Goal: Task Accomplishment & Management: Manage account settings

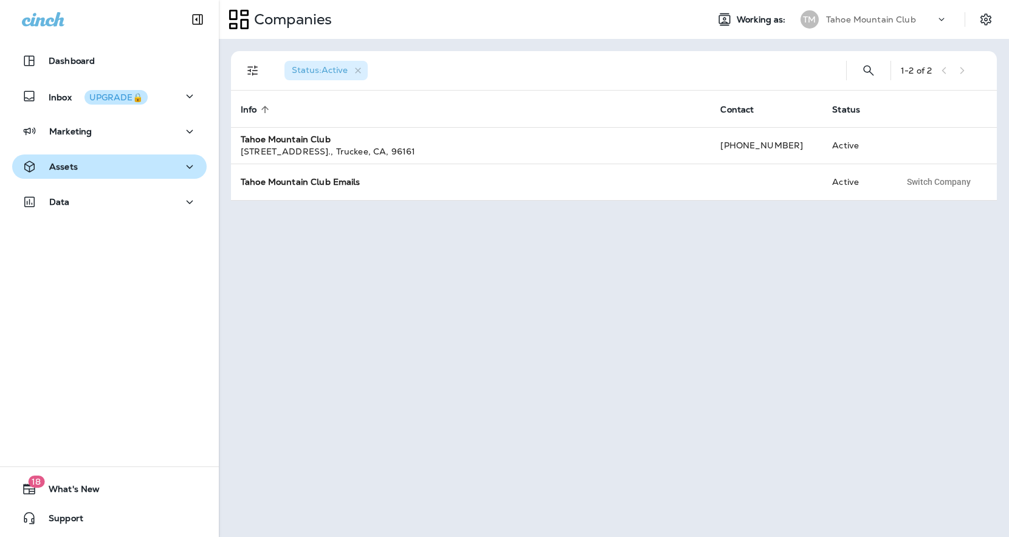
click at [76, 170] on p "Assets" at bounding box center [63, 167] width 29 height 10
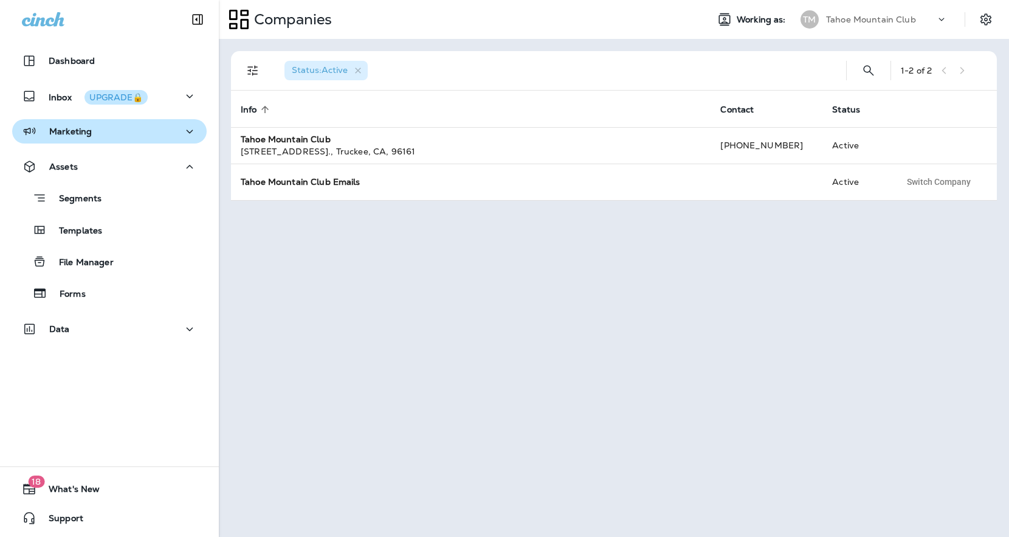
click at [104, 134] on div "Marketing" at bounding box center [109, 131] width 175 height 15
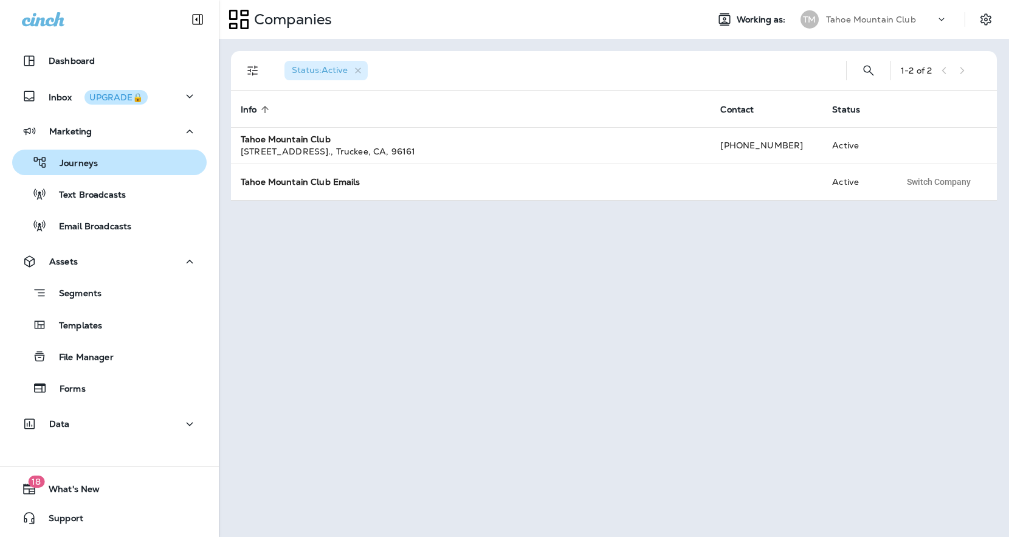
click at [96, 168] on p "Journeys" at bounding box center [72, 164] width 50 height 12
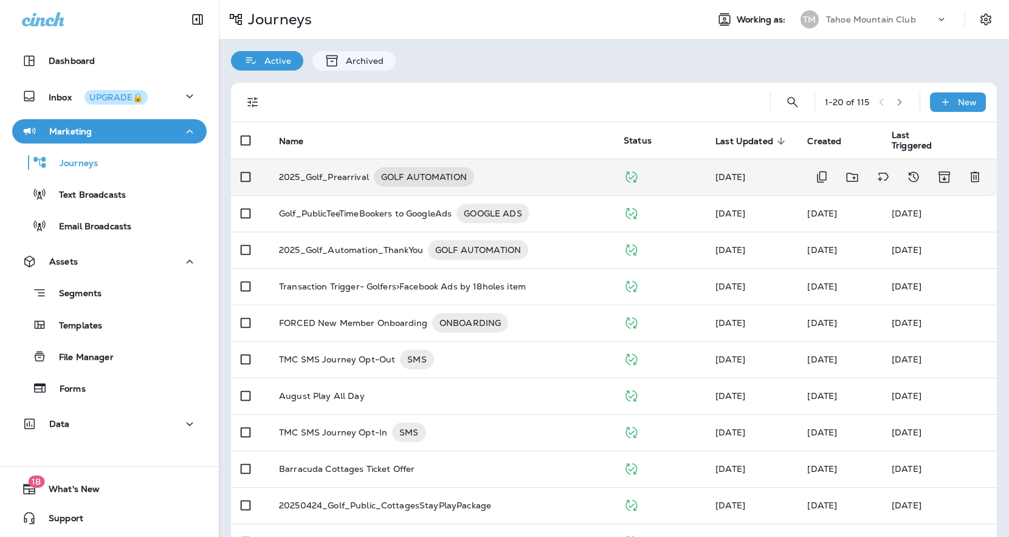
click at [311, 182] on p "2025_Golf_Prearrival" at bounding box center [324, 176] width 90 height 19
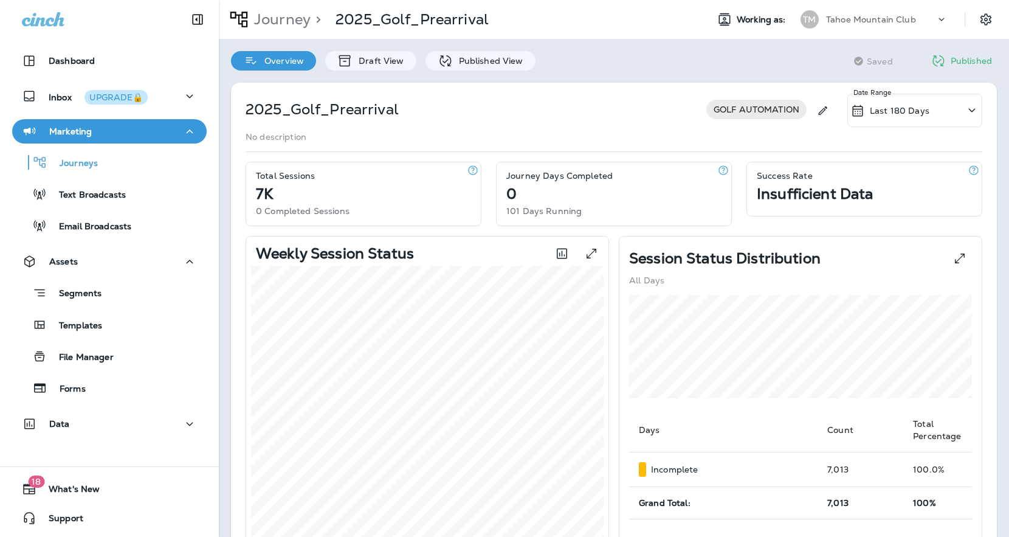
click at [973, 64] on p "Published" at bounding box center [971, 61] width 41 height 10
click at [485, 64] on p "Published View" at bounding box center [488, 61] width 71 height 10
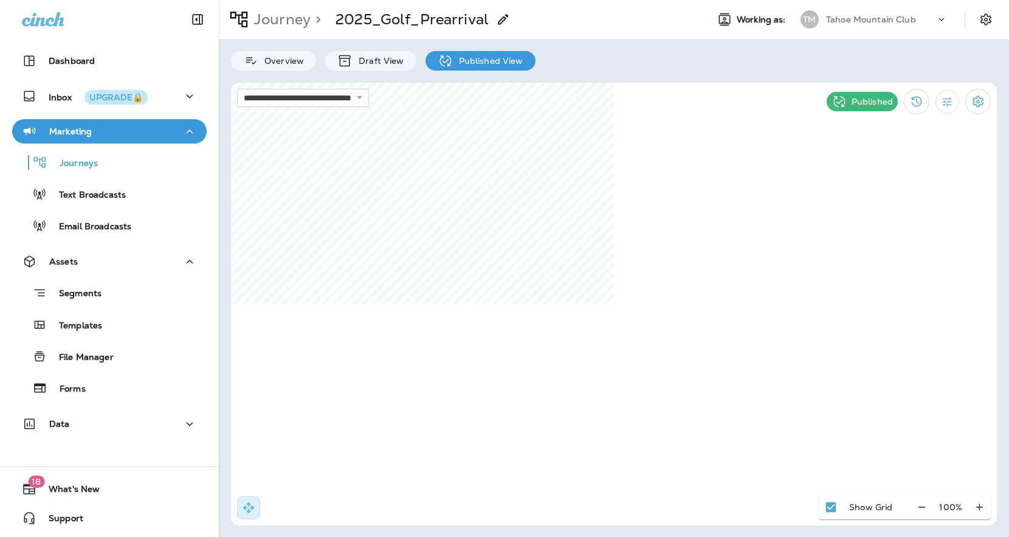
click at [847, 101] on div "Published" at bounding box center [862, 101] width 71 height 19
click at [980, 100] on icon "Settings" at bounding box center [978, 101] width 15 height 15
click at [900, 207] on p "End Journey" at bounding box center [904, 205] width 61 height 10
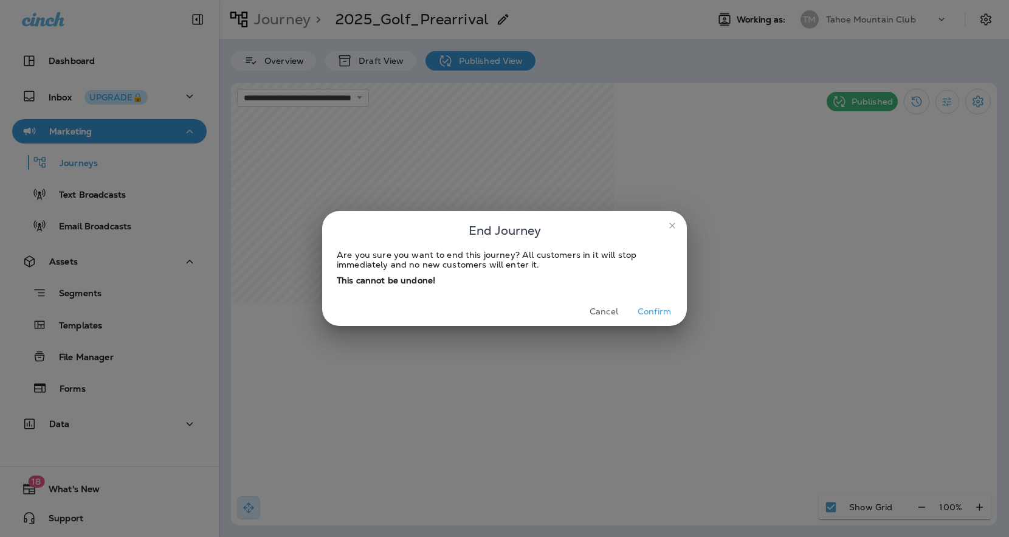
click at [650, 311] on button "Confirm" at bounding box center [655, 311] width 46 height 19
